Goal: Task Accomplishment & Management: Manage account settings

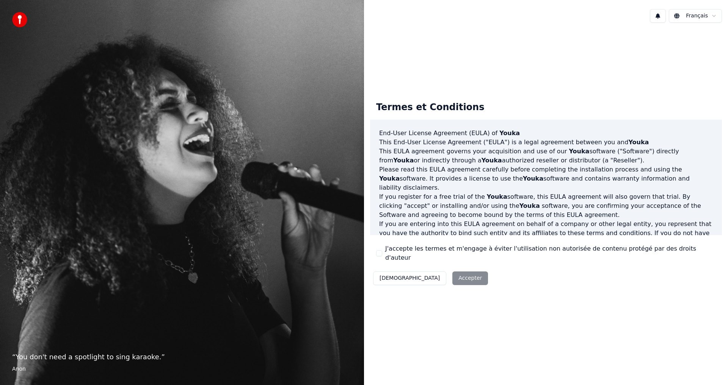
click at [381, 254] on button "J'accepte les termes et m'engage à éviter l'utilisation non autorisée de conten…" at bounding box center [379, 254] width 6 height 6
click at [452, 274] on button "Accepter" at bounding box center [470, 279] width 36 height 14
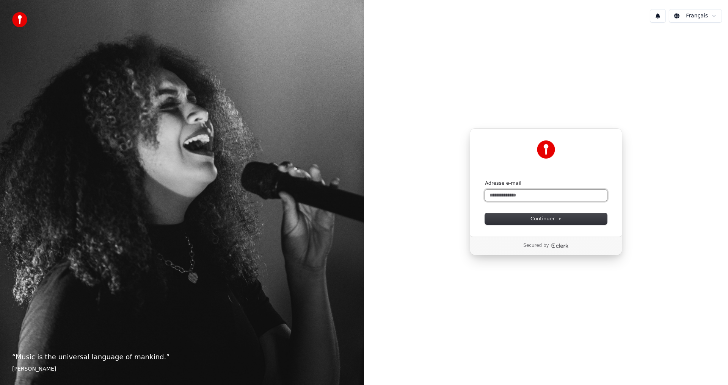
click at [503, 196] on input "Adresse e-mail" at bounding box center [546, 195] width 122 height 11
click at [540, 221] on span "Continuer" at bounding box center [545, 219] width 31 height 7
type input "**********"
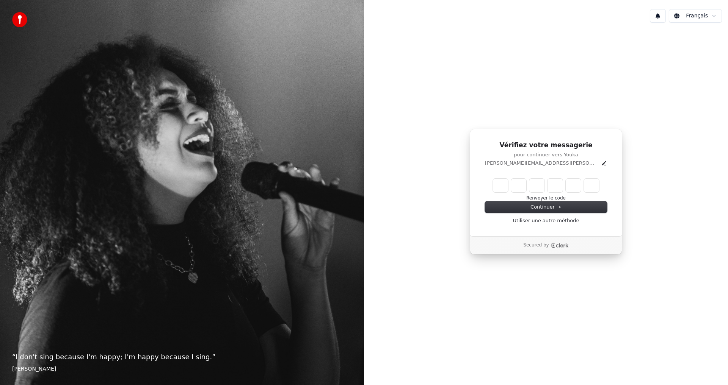
click at [501, 186] on input "Enter verification code" at bounding box center [546, 186] width 106 height 14
type input "*"
type input "******"
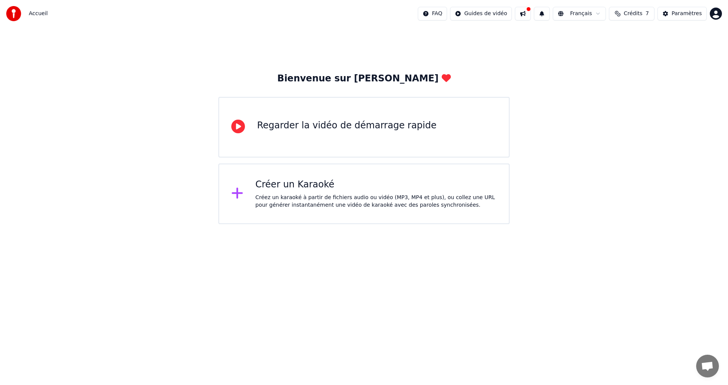
click at [16, 12] on img at bounding box center [13, 13] width 15 height 15
click at [294, 133] on div "Regarder la vidéo de démarrage rapide" at bounding box center [346, 127] width 179 height 15
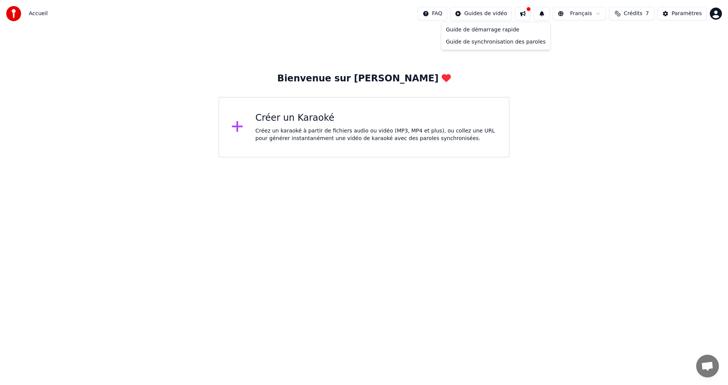
click at [501, 16] on html "Accueil FAQ Guides de vidéo Français Crédits 7 Paramètres Bienvenue sur Youka C…" at bounding box center [364, 79] width 728 height 158
click at [631, 13] on html "Accueil FAQ Guides de vidéo Français Crédits 7 Paramètres Bienvenue sur Youka C…" at bounding box center [364, 79] width 728 height 158
click at [678, 11] on div "Paramètres" at bounding box center [686, 14] width 30 height 8
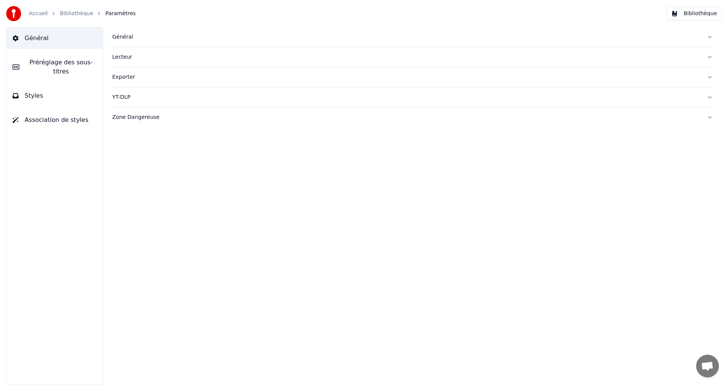
click at [37, 38] on span "Général" at bounding box center [37, 38] width 24 height 9
click at [75, 12] on link "Bibliothèque" at bounding box center [76, 14] width 33 height 8
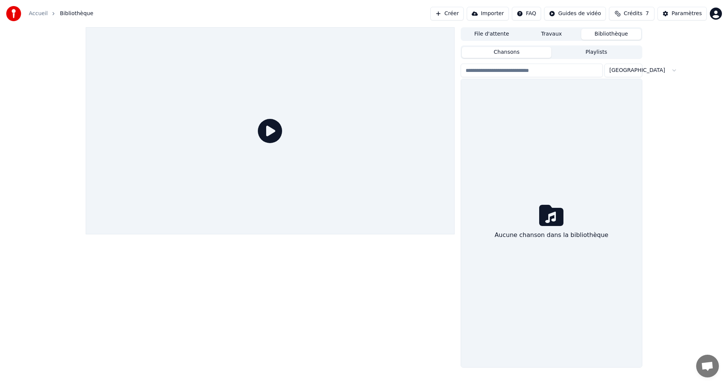
click at [502, 52] on button "Chansons" at bounding box center [507, 52] width 90 height 11
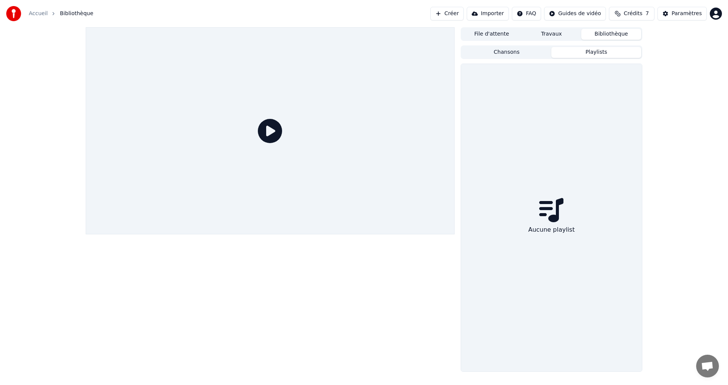
click at [594, 52] on button "Playlists" at bounding box center [596, 52] width 90 height 11
click at [496, 35] on button "File d'attente" at bounding box center [492, 34] width 60 height 11
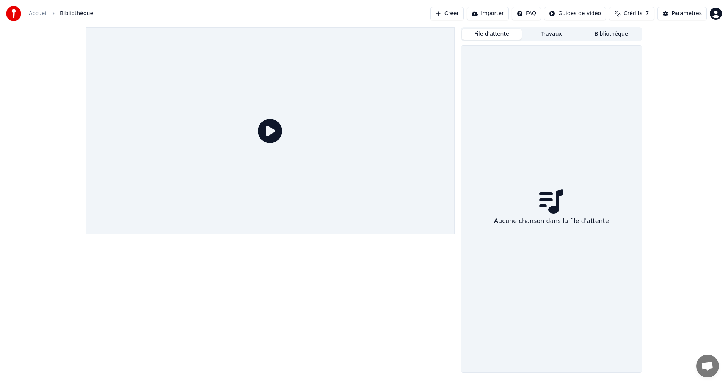
click at [549, 35] on button "Travaux" at bounding box center [551, 34] width 60 height 11
click at [605, 36] on button "Bibliothèque" at bounding box center [611, 34] width 60 height 11
